Goal: Navigation & Orientation: Find specific page/section

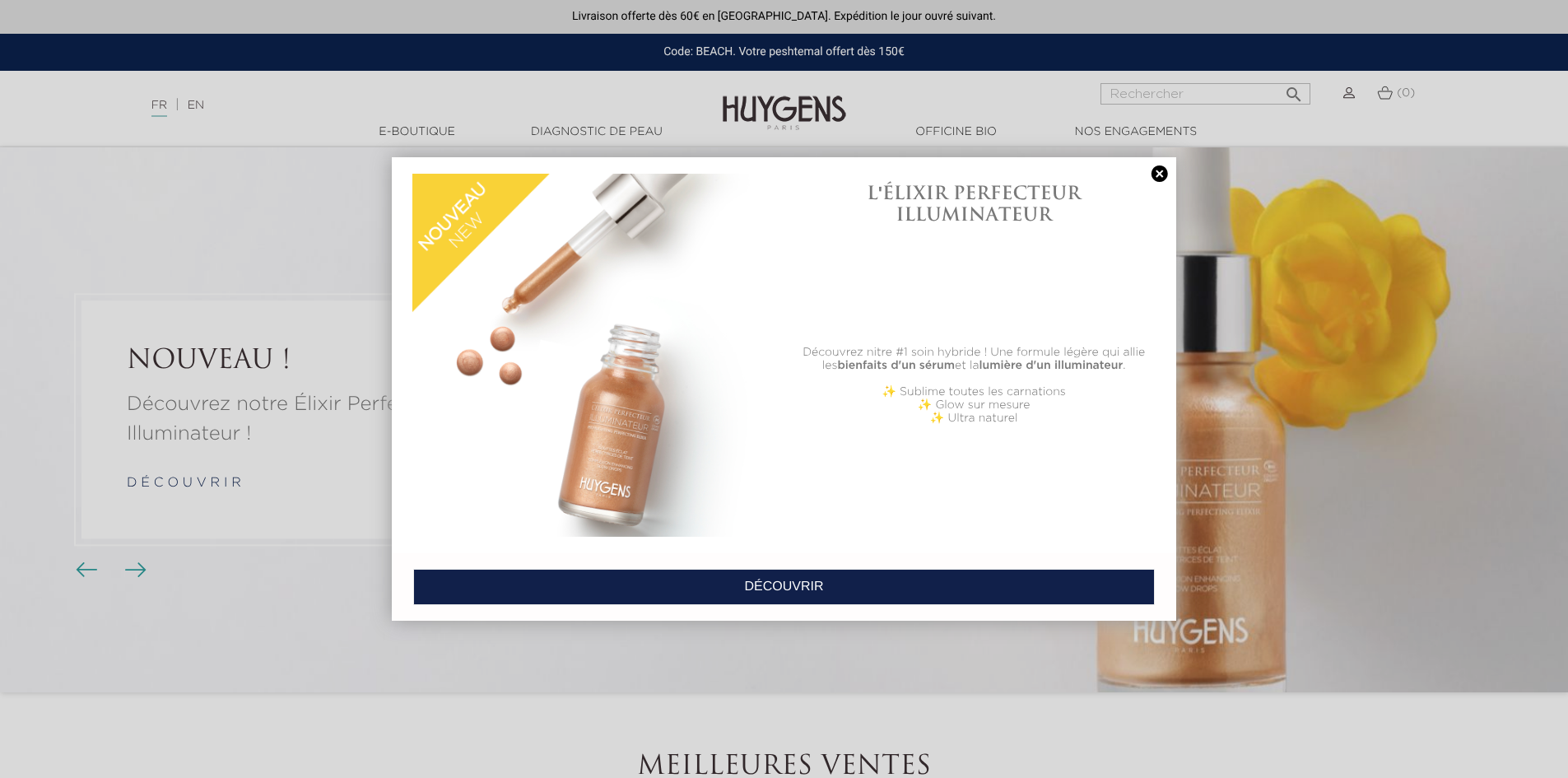
click at [1161, 174] on link at bounding box center [1160, 174] width 23 height 18
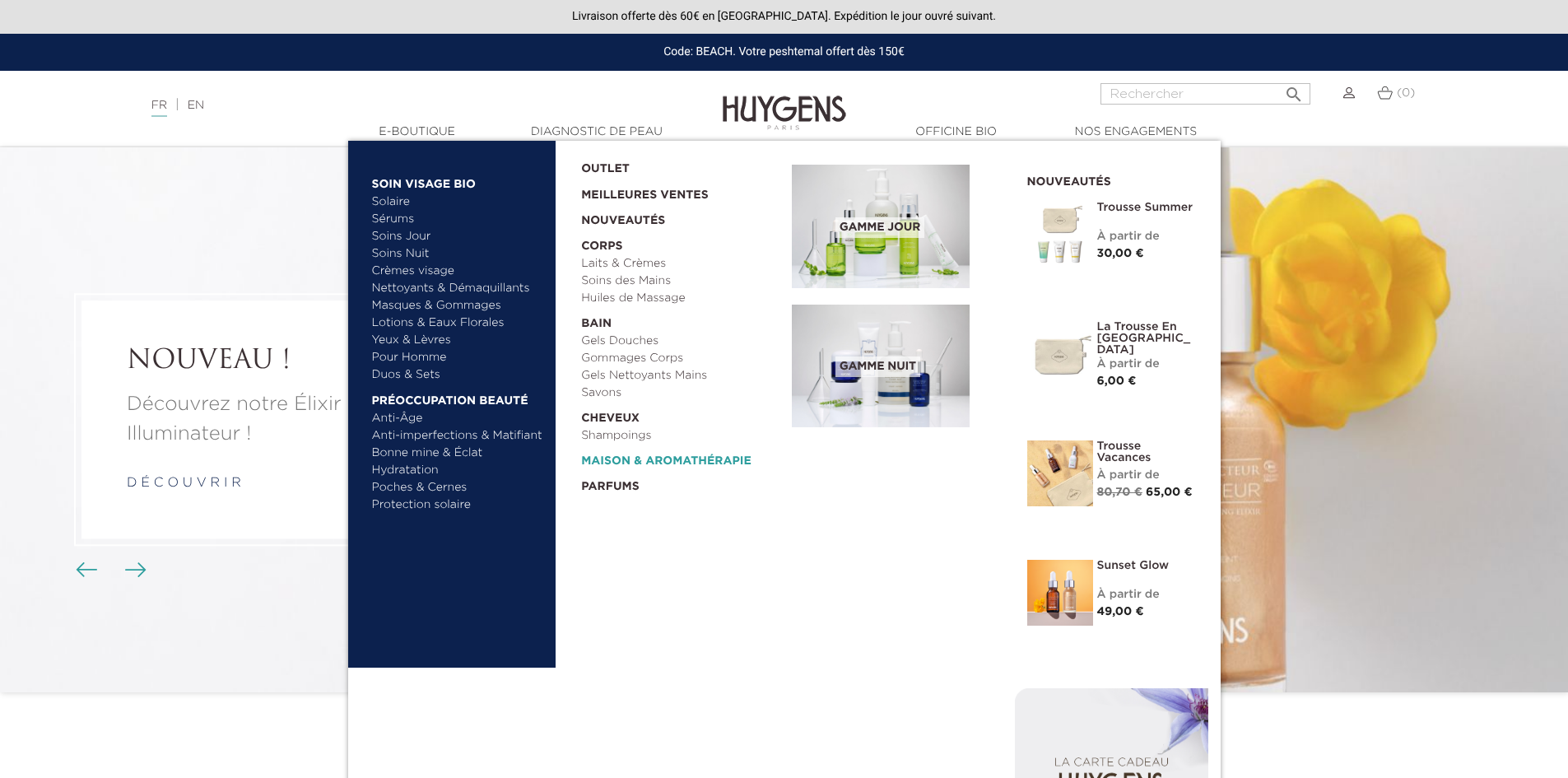
click at [610, 456] on link "  Maison & Aromathérapie" at bounding box center [681, 457] width 199 height 25
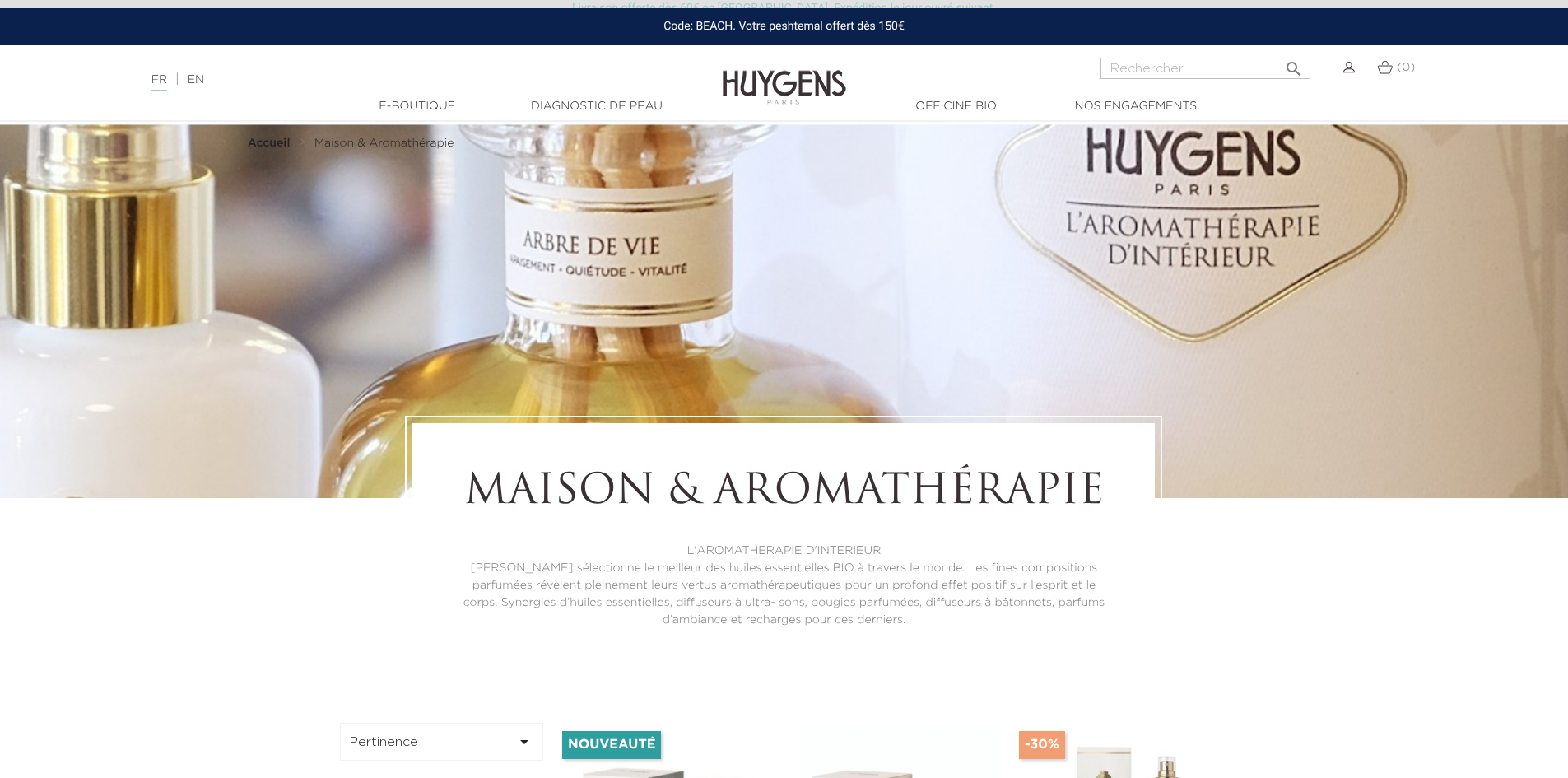
scroll to position [4, 0]
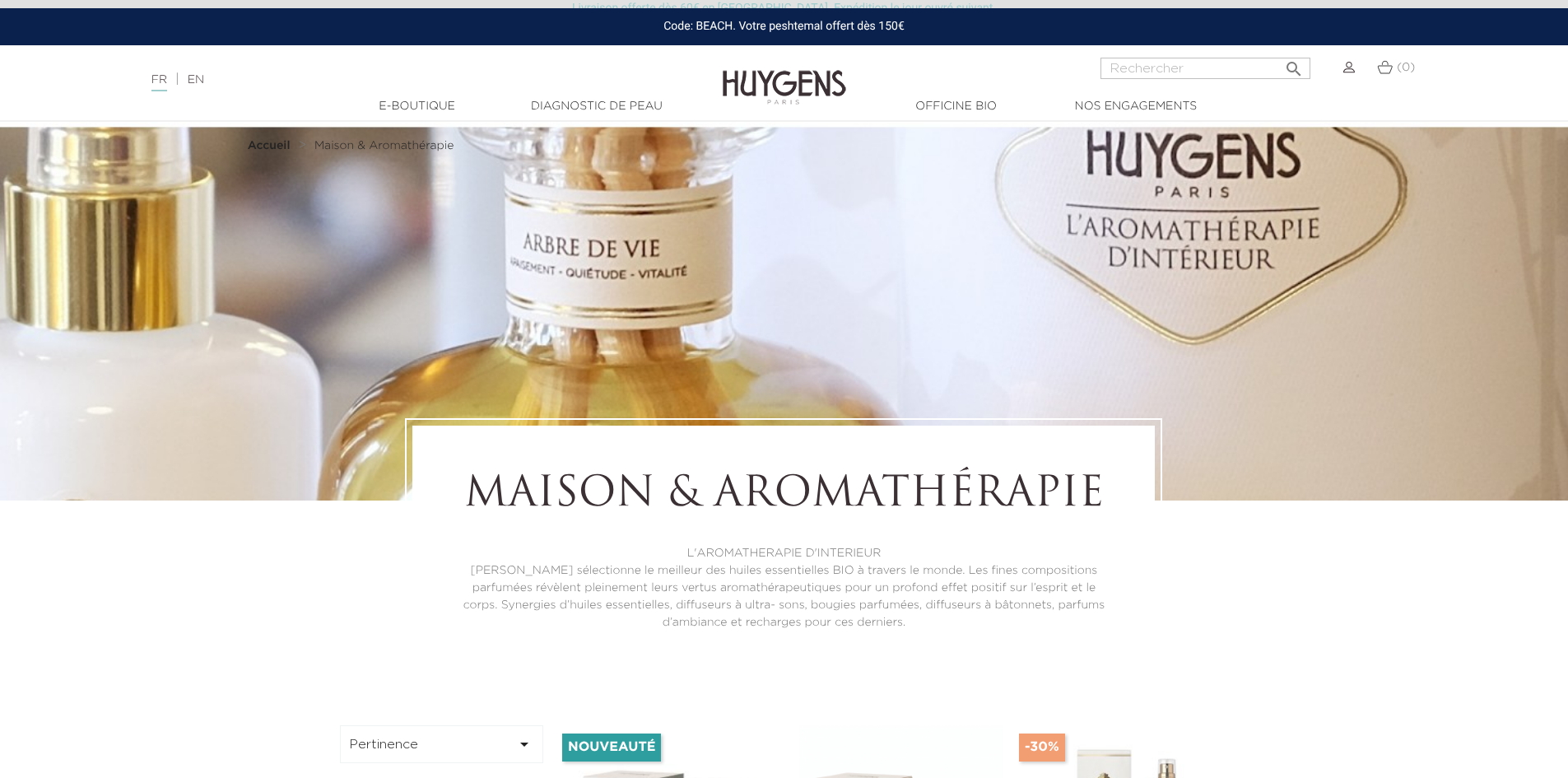
click at [810, 73] on img at bounding box center [784, 75] width 123 height 64
